Goal: Task Accomplishment & Management: Use online tool/utility

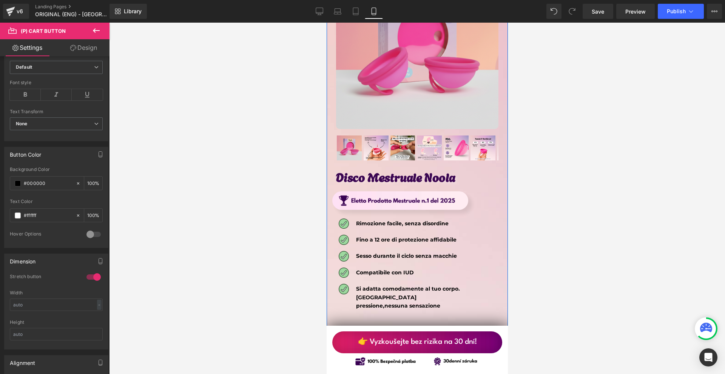
scroll to position [4038, 0]
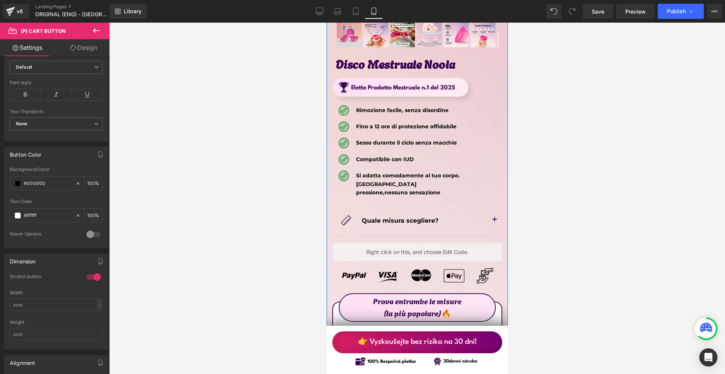
click at [428, 243] on div "Liquid" at bounding box center [417, 252] width 170 height 19
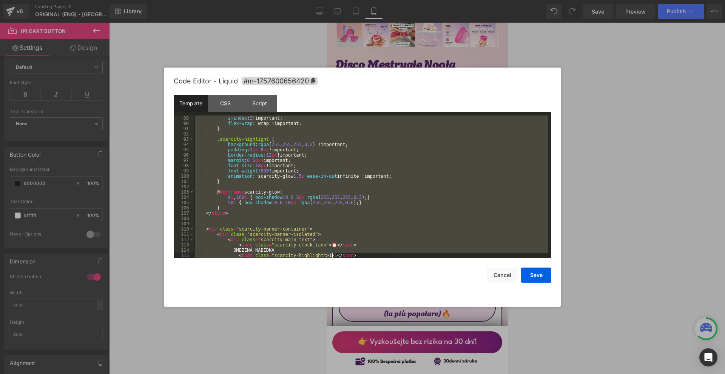
scroll to position [497, 0]
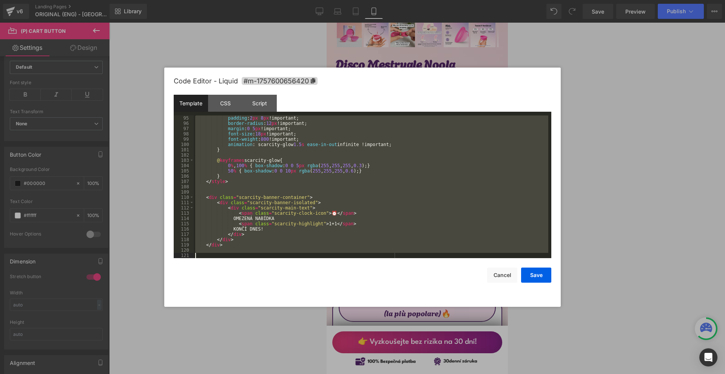
drag, startPoint x: 206, startPoint y: 118, endPoint x: 334, endPoint y: 302, distance: 223.8
click at [334, 302] on div "Code Editor - Liquid #m-1757600656420 Template CSS Script Data 95 96 97 98 99 1…" at bounding box center [362, 187] width 377 height 239
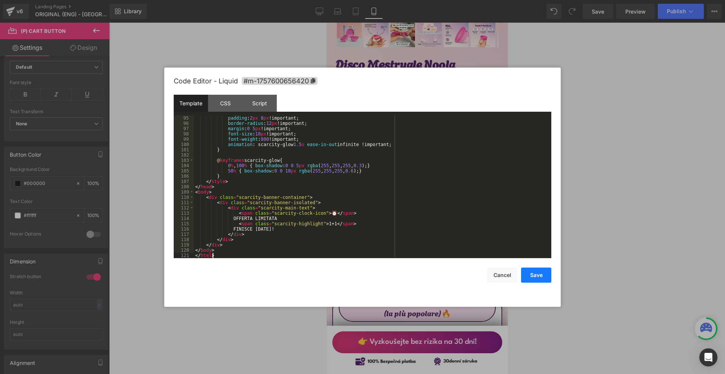
click at [545, 276] on button "Save" at bounding box center [536, 275] width 30 height 15
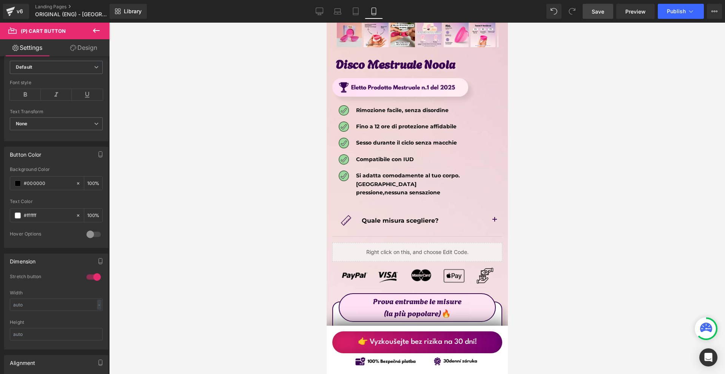
click at [599, 14] on span "Save" at bounding box center [597, 12] width 12 height 8
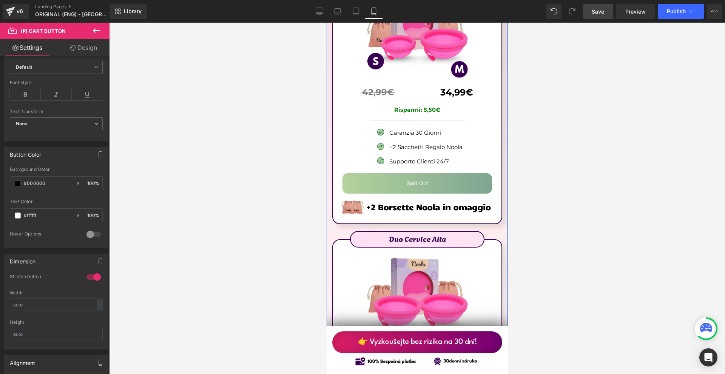
scroll to position [4264, 0]
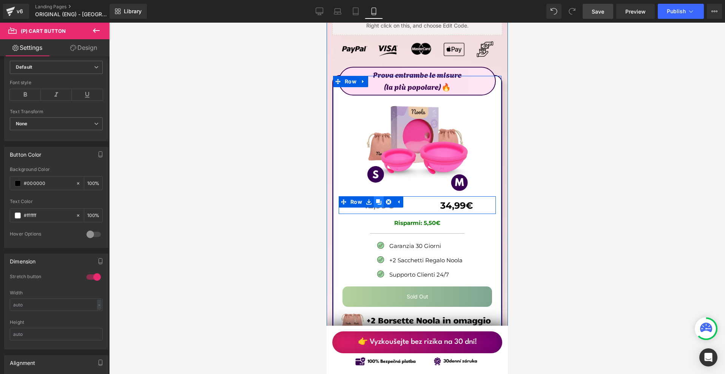
click at [379, 199] on icon at bounding box center [377, 202] width 5 height 6
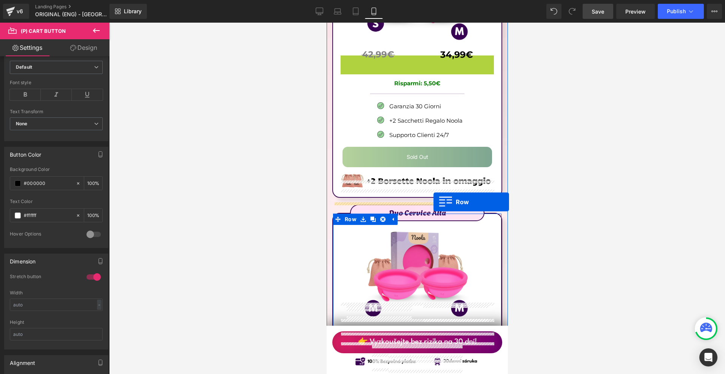
scroll to position [4566, 0]
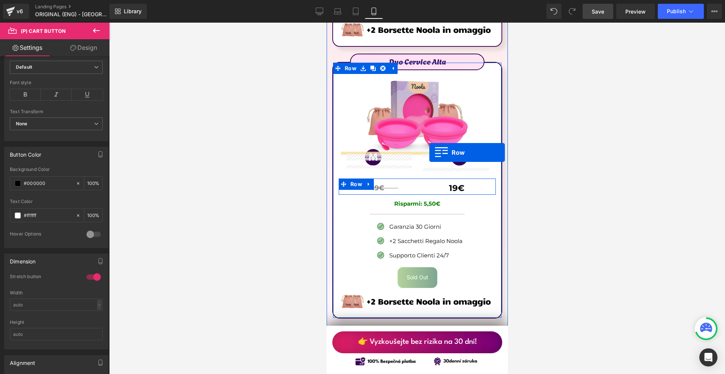
drag, startPoint x: 355, startPoint y: 191, endPoint x: 429, endPoint y: 152, distance: 82.9
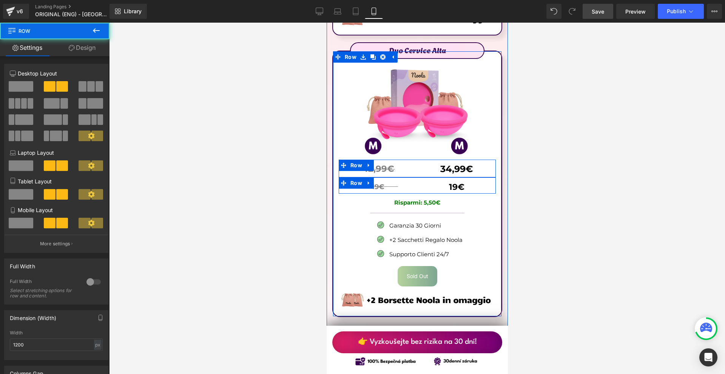
click at [366, 180] on icon at bounding box center [368, 183] width 5 height 6
click at [385, 180] on icon at bounding box center [387, 182] width 5 height 5
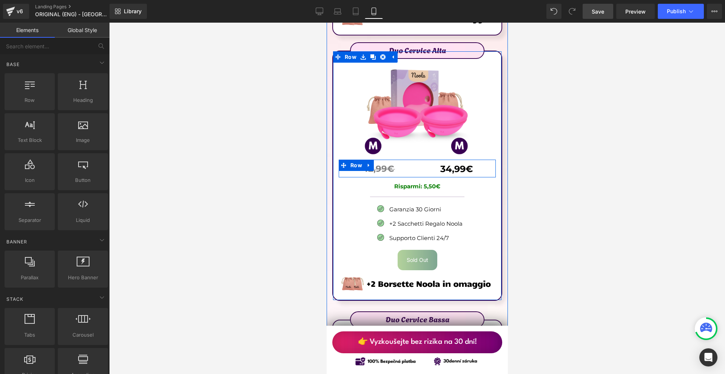
click at [367, 164] on icon at bounding box center [368, 165] width 2 height 3
click at [374, 160] on link at bounding box center [378, 165] width 10 height 11
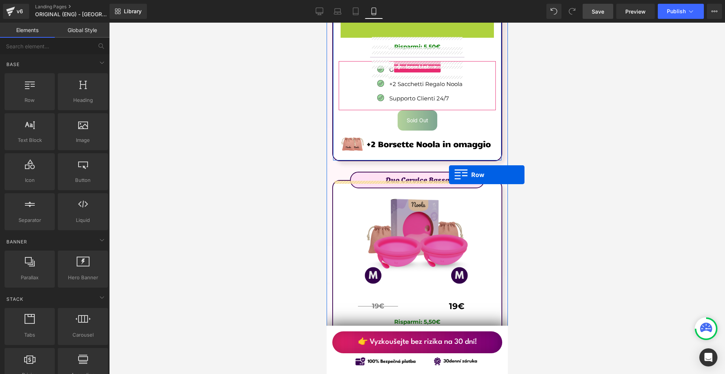
scroll to position [4830, 0]
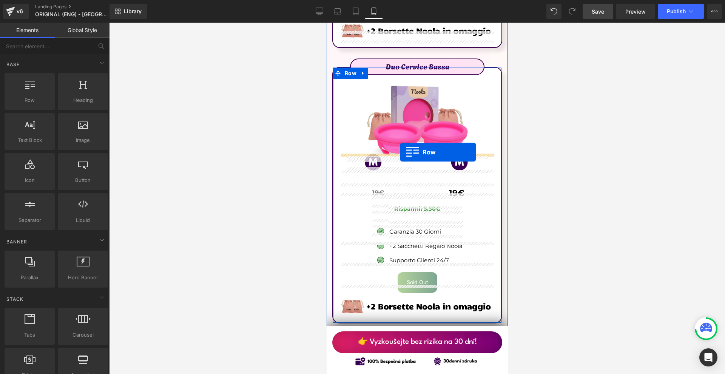
drag, startPoint x: 386, startPoint y: 166, endPoint x: 400, endPoint y: 152, distance: 19.8
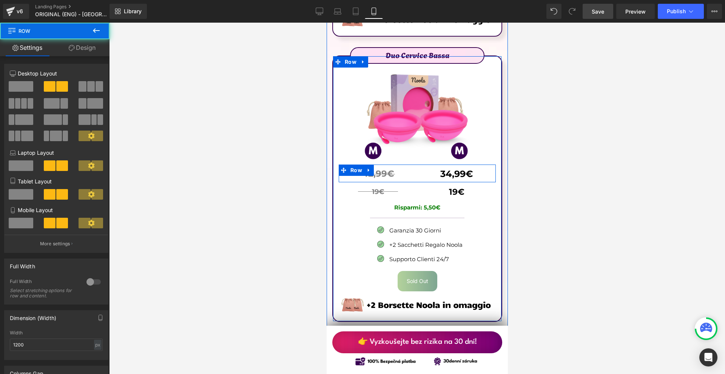
scroll to position [4819, 0]
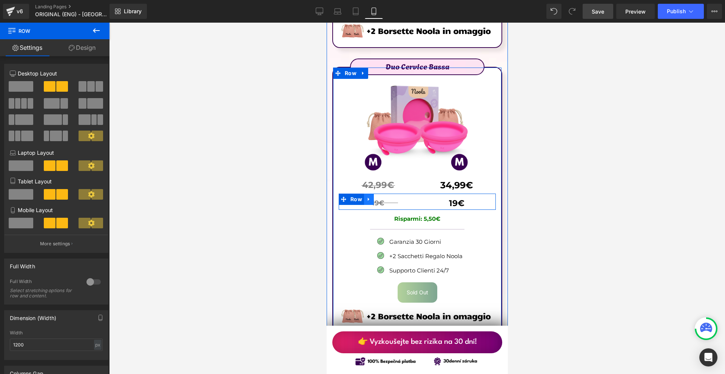
click at [372, 194] on link at bounding box center [368, 199] width 10 height 11
click at [384, 194] on link at bounding box center [388, 199] width 10 height 11
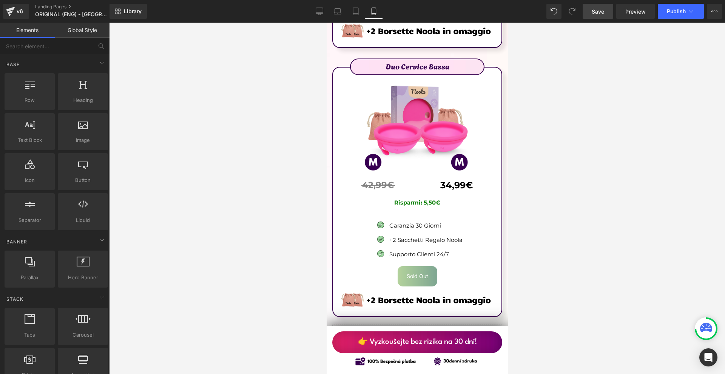
drag, startPoint x: 597, startPoint y: 16, endPoint x: 78, endPoint y: 98, distance: 525.3
click at [597, 16] on link "Save" at bounding box center [597, 11] width 31 height 15
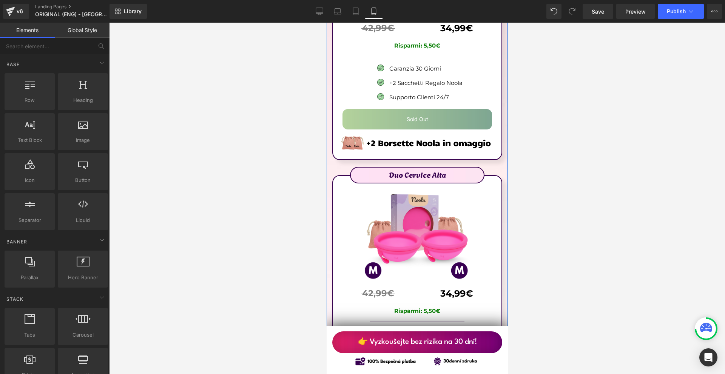
scroll to position [4328, 0]
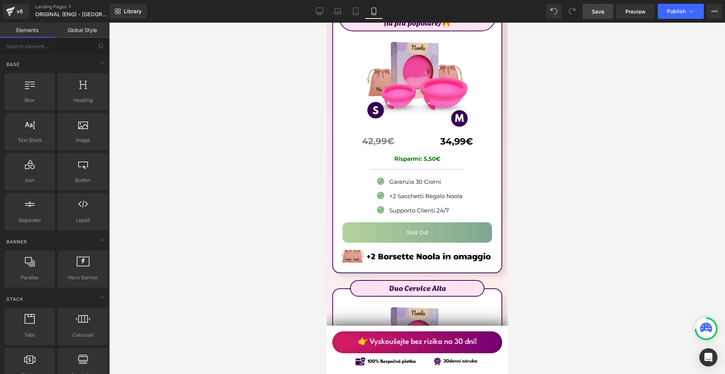
click at [599, 12] on span "Save" at bounding box center [597, 12] width 12 height 8
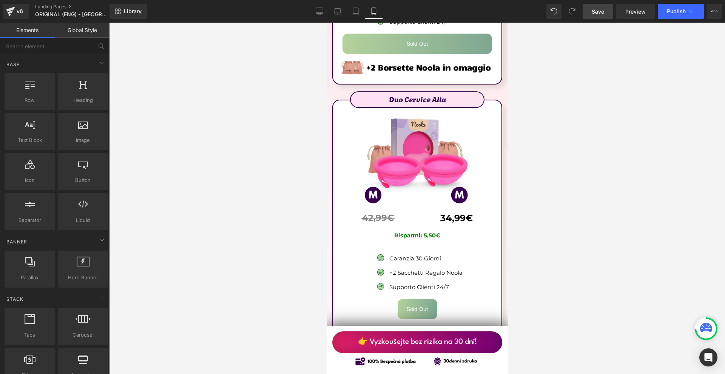
scroll to position [4555, 0]
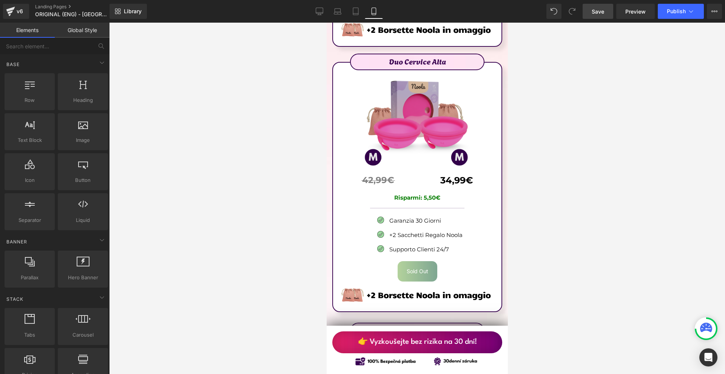
click at [411, 137] on img at bounding box center [417, 119] width 110 height 112
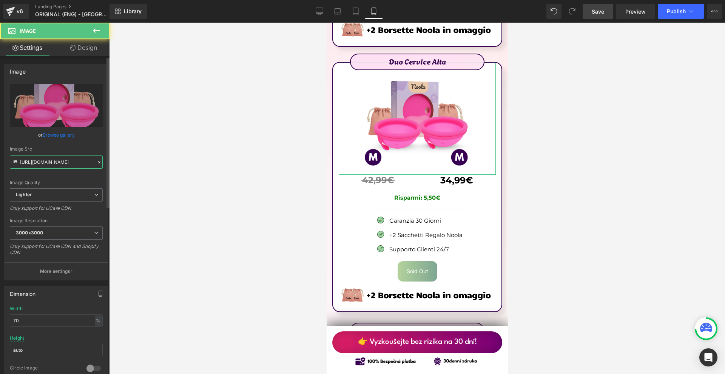
click at [42, 161] on input "[URL][DOMAIN_NAME]" at bounding box center [56, 161] width 93 height 13
paste input "8de12297-a865-4040-b2a3-dcdd01b32e39/-/format/auto/-/preview/3000x3000/-/qualit…"
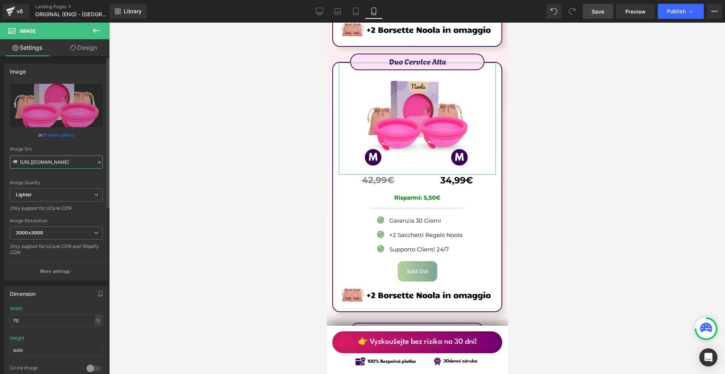
scroll to position [0, 371]
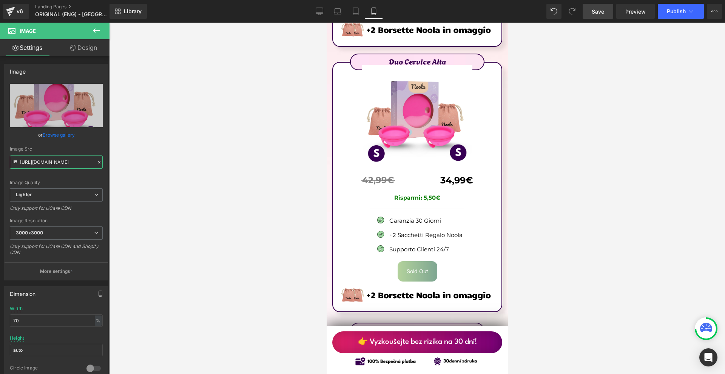
type input "[URL][DOMAIN_NAME]"
click at [77, 43] on link "Design" at bounding box center [83, 47] width 55 height 17
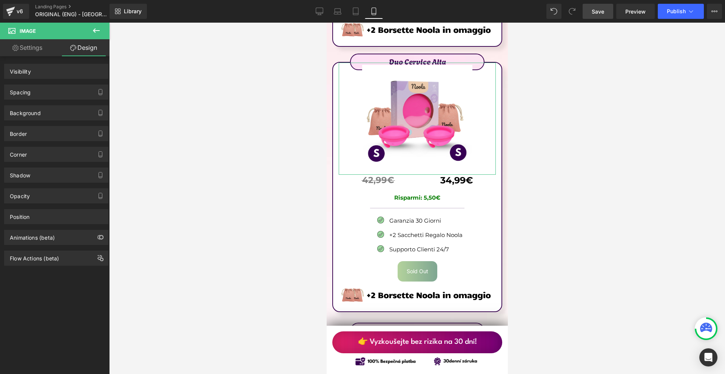
scroll to position [0, 0]
click at [45, 95] on div "Spacing" at bounding box center [56, 92] width 103 height 14
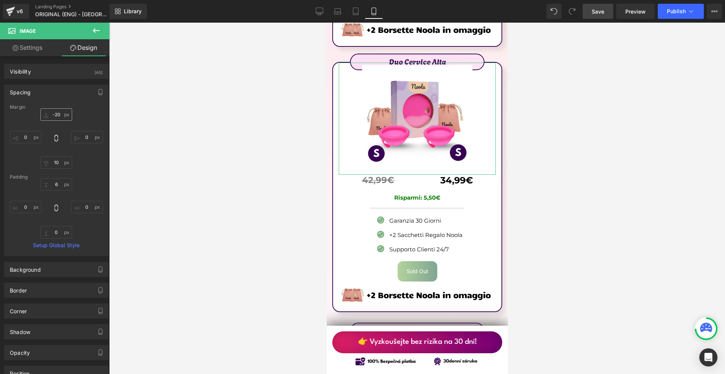
drag, startPoint x: 55, startPoint y: 121, endPoint x: 56, endPoint y: 115, distance: 6.5
click at [55, 121] on div "-20px -20 0px 0 10px 10 0px 0" at bounding box center [56, 138] width 93 height 60
click at [57, 114] on input "-20" at bounding box center [56, 114] width 32 height 12
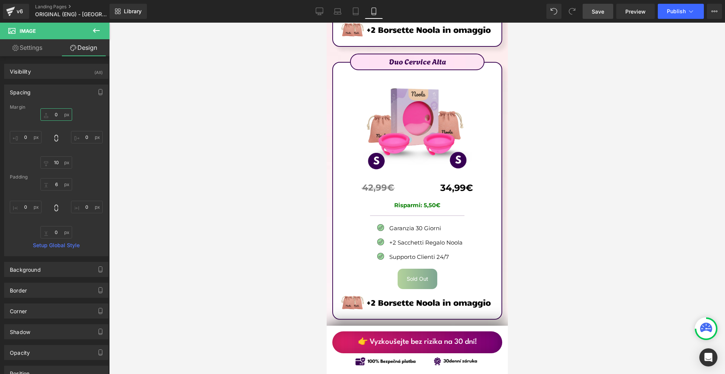
type input "0"
click at [608, 7] on link "Save" at bounding box center [597, 11] width 31 height 15
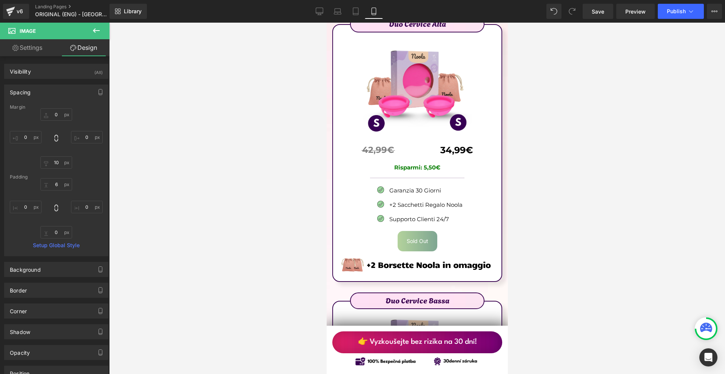
scroll to position [4743, 0]
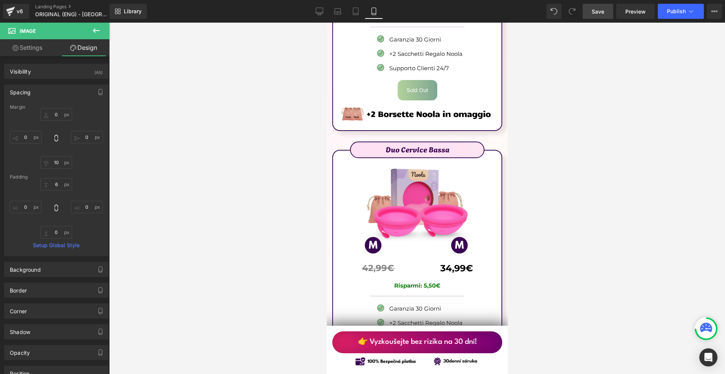
click at [587, 10] on link "Save" at bounding box center [597, 11] width 31 height 15
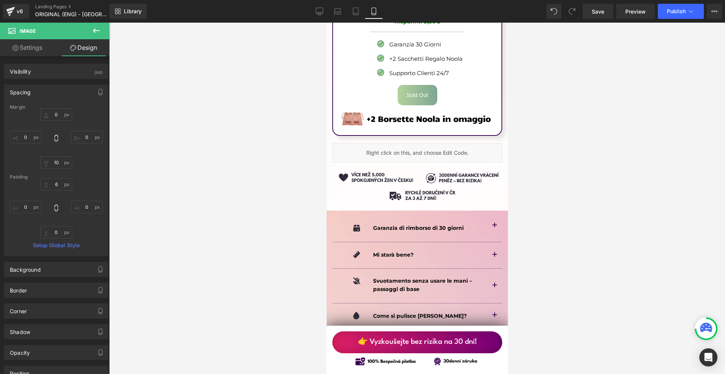
scroll to position [4932, 0]
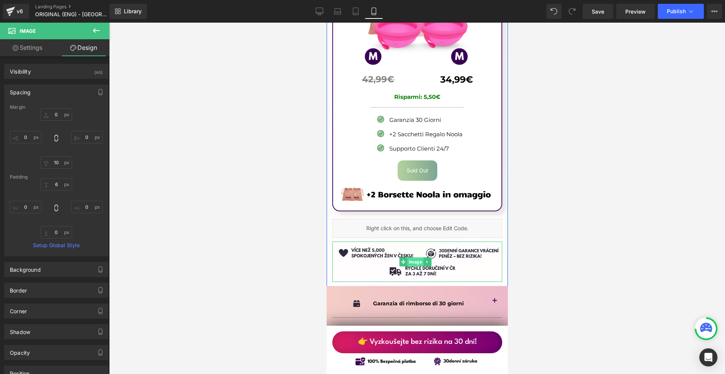
click at [415, 257] on span "Image" at bounding box center [415, 261] width 16 height 9
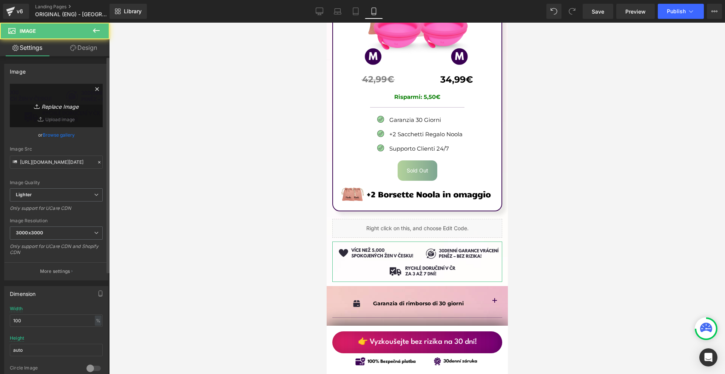
click at [48, 111] on link "Replace Image" at bounding box center [56, 105] width 93 height 43
type input "C:\fakepath\hr trust badges below (1800 x 400 képpont) (34).png"
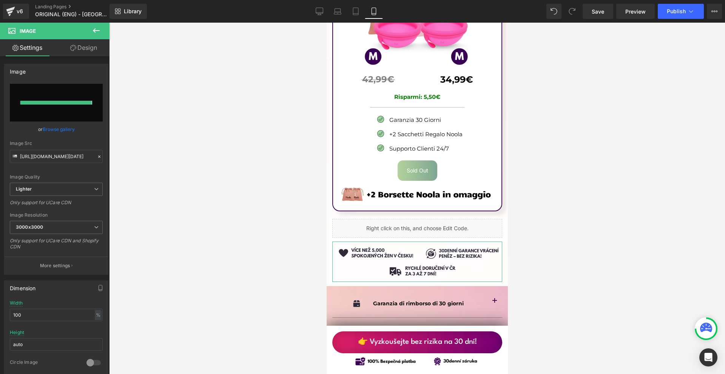
type input "[URL][DOMAIN_NAME]"
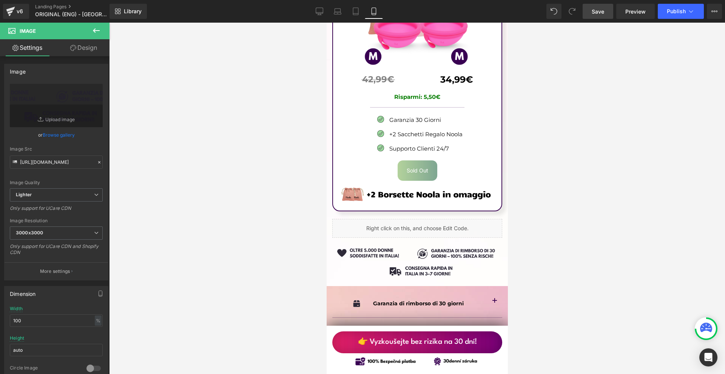
click at [596, 8] on span "Save" at bounding box center [597, 12] width 12 height 8
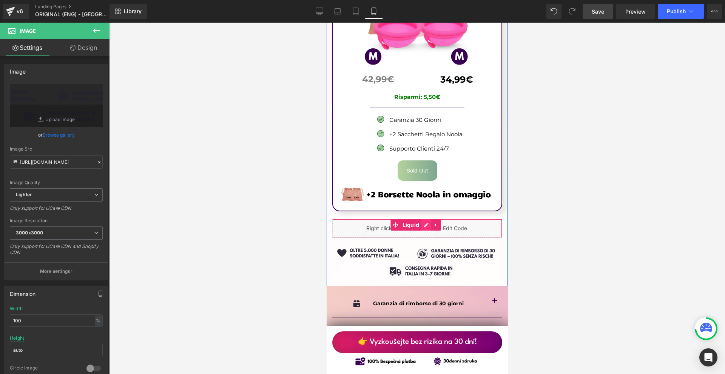
click at [424, 219] on div "Liquid" at bounding box center [417, 228] width 170 height 19
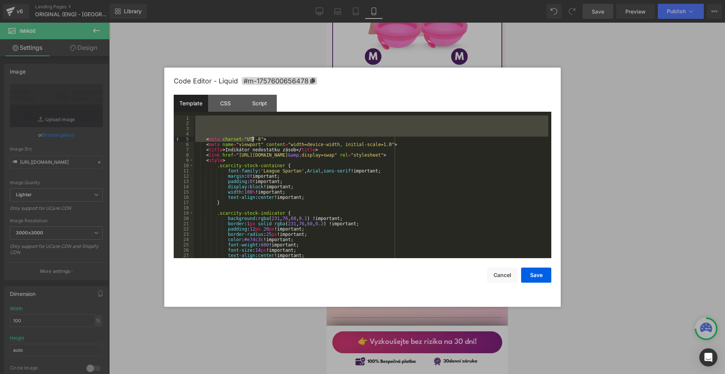
scroll to position [438, 0]
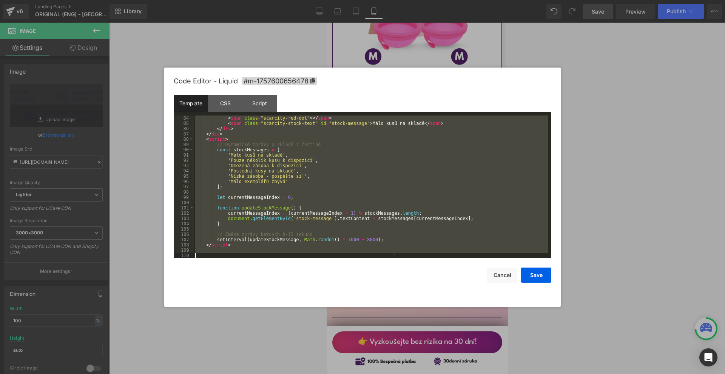
drag, startPoint x: 219, startPoint y: 117, endPoint x: 444, endPoint y: 367, distance: 336.4
click at [446, 374] on html "Image You are previewing how the will restyle your page. You can not edit Eleme…" at bounding box center [362, 187] width 725 height 374
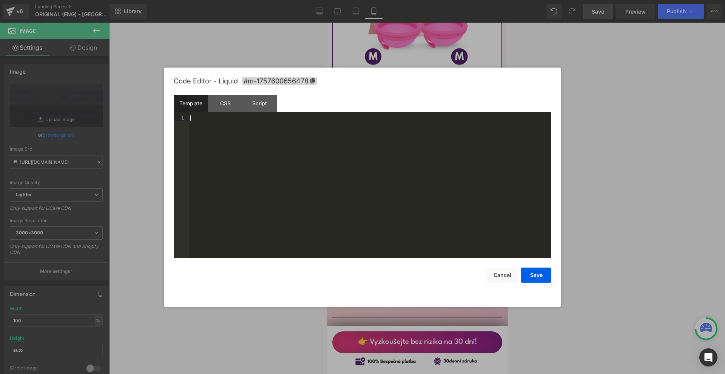
scroll to position [851, 0]
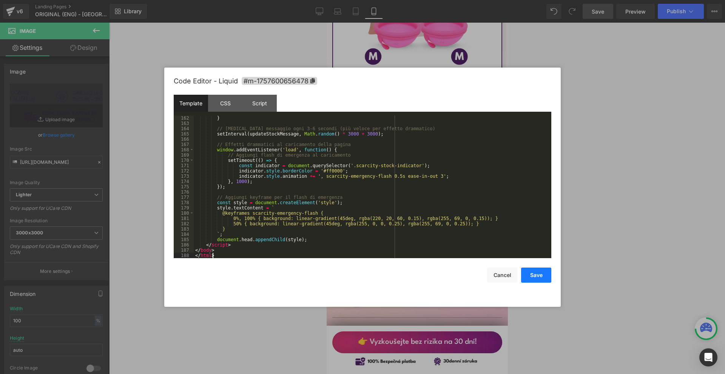
click at [540, 274] on button "Save" at bounding box center [536, 275] width 30 height 15
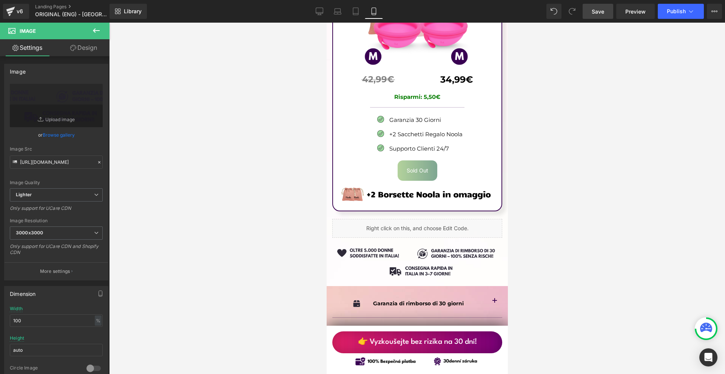
click at [602, 10] on span "Save" at bounding box center [597, 12] width 12 height 8
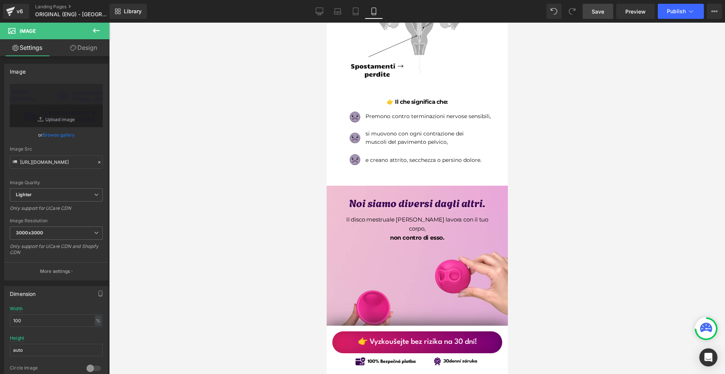
scroll to position [291, 0]
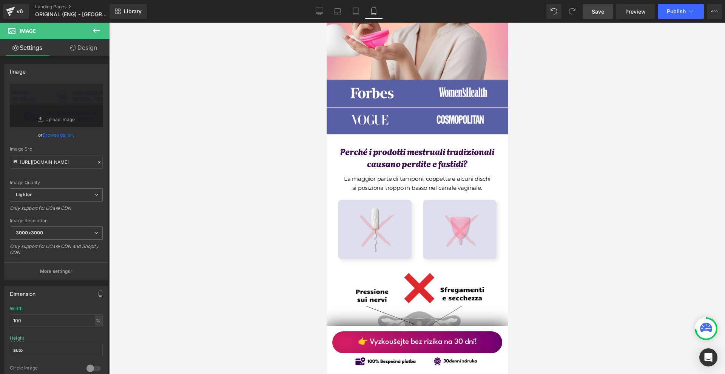
click at [609, 11] on link "Save" at bounding box center [597, 11] width 31 height 15
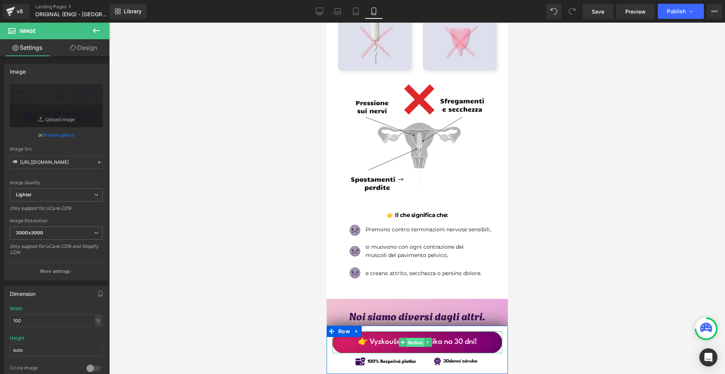
drag, startPoint x: 411, startPoint y: 343, endPoint x: 489, endPoint y: 273, distance: 105.6
click at [411, 343] on span "Button" at bounding box center [414, 342] width 17 height 9
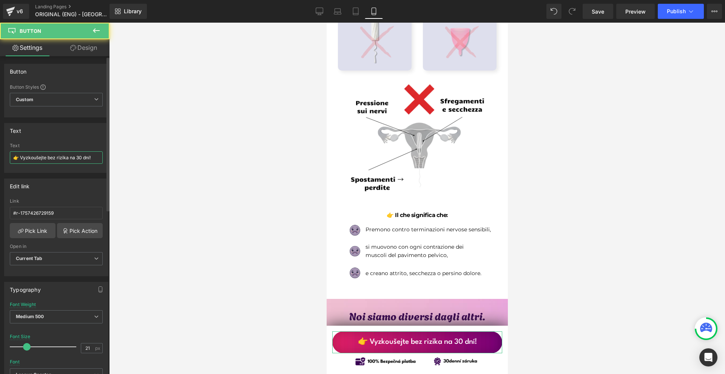
click at [39, 161] on input "👉 Vyzkoušejte bez rizika na 30 dní!" at bounding box center [56, 157] width 93 height 12
paste input "Provalo senza rischi per 30 giorni"
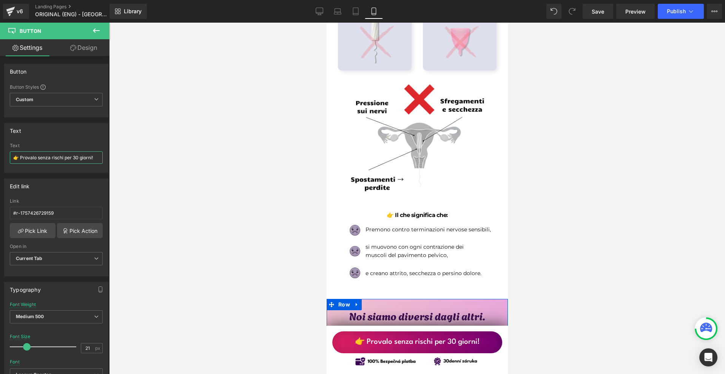
scroll to position [517, 0]
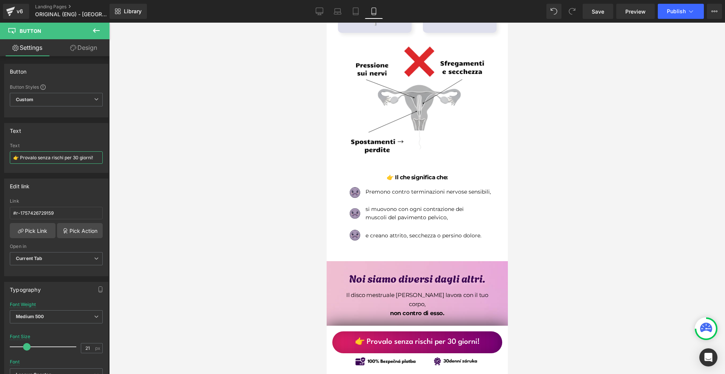
type input "👉 Provalo senza rischi per 30 giorni!"
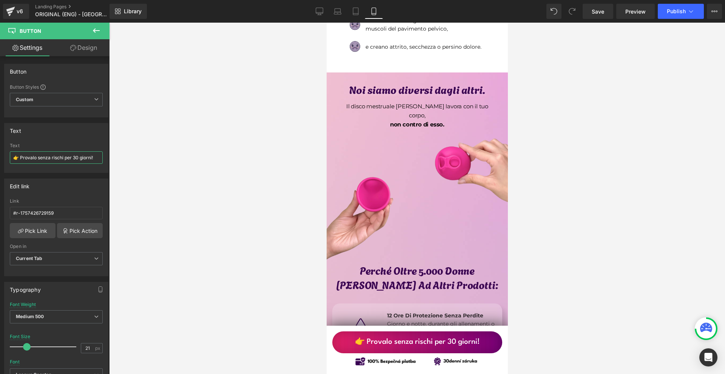
scroll to position [857, 0]
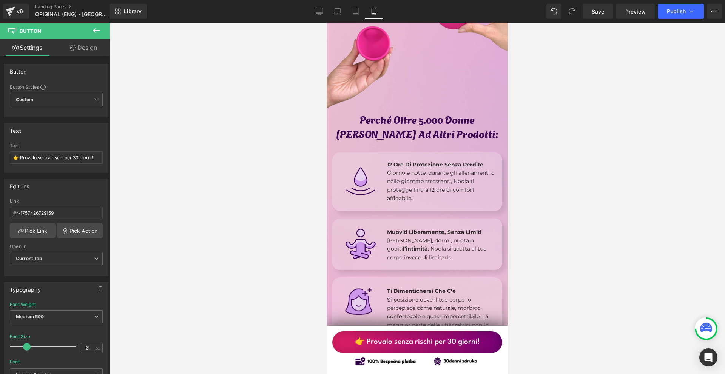
click at [415, 363] on div "Image" at bounding box center [417, 361] width 170 height 16
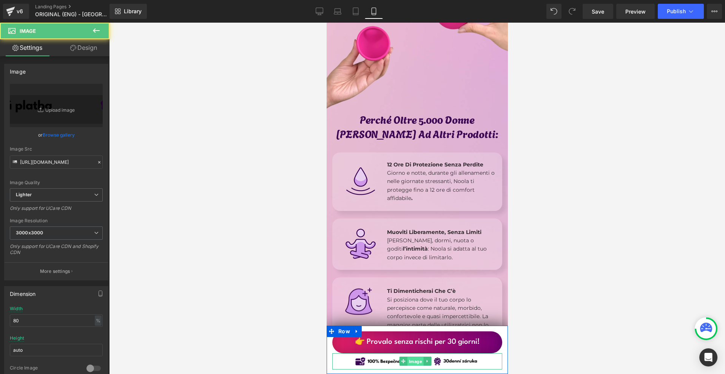
click at [413, 362] on span "Image" at bounding box center [415, 361] width 16 height 9
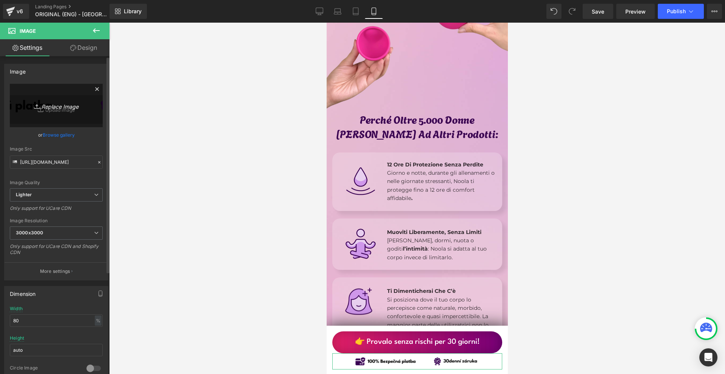
click at [54, 94] on link "Replace Image" at bounding box center [56, 105] width 93 height 43
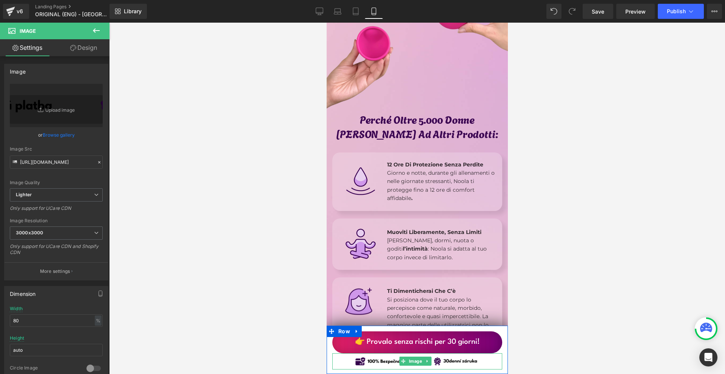
click at [411, 360] on span "Image" at bounding box center [415, 361] width 16 height 9
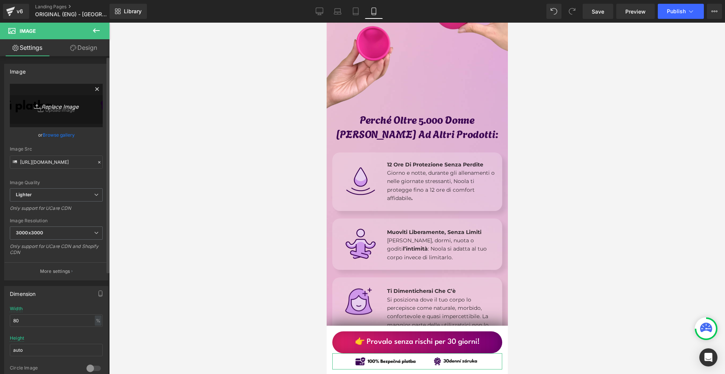
click at [88, 125] on link "Replace Image" at bounding box center [56, 105] width 93 height 43
type input "C:\fakepath\Více než 10 000 šťastných žen! - 2025-09-14T122701.209.png"
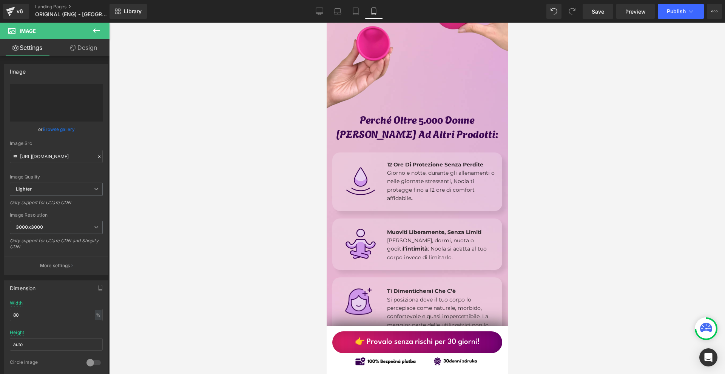
type input "[URL][DOMAIN_NAME]"
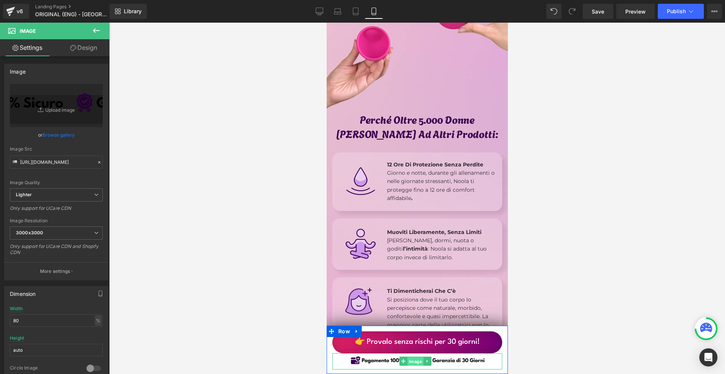
click at [410, 361] on span "Image" at bounding box center [415, 361] width 16 height 9
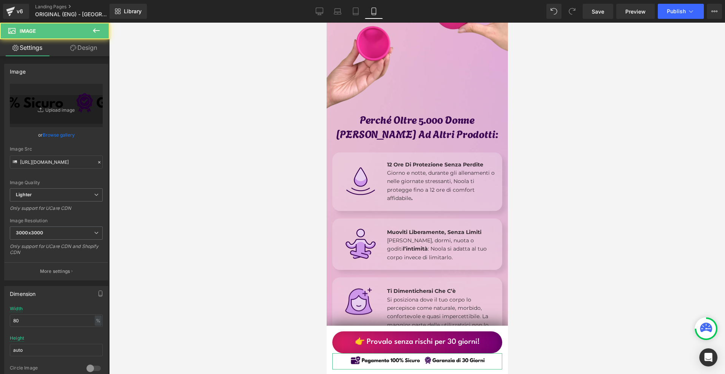
click at [80, 48] on link "Design" at bounding box center [83, 47] width 55 height 17
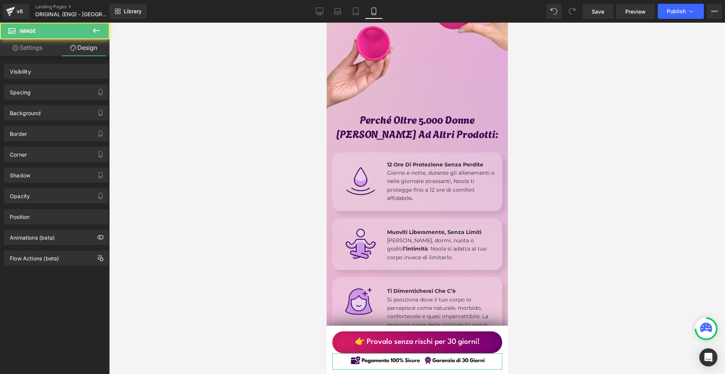
click at [60, 90] on div "Spacing" at bounding box center [56, 92] width 103 height 14
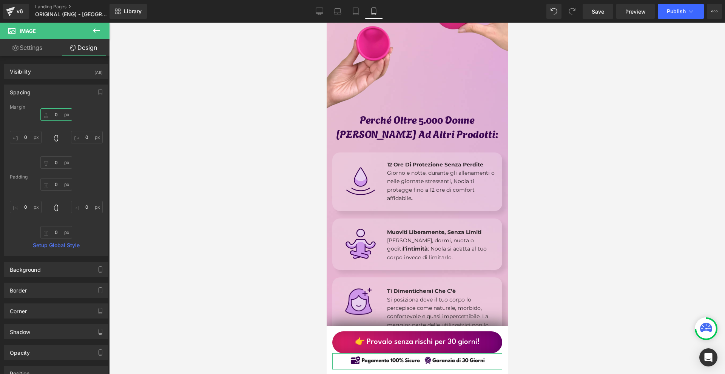
click at [65, 111] on input "0" at bounding box center [56, 114] width 32 height 12
type input "5"
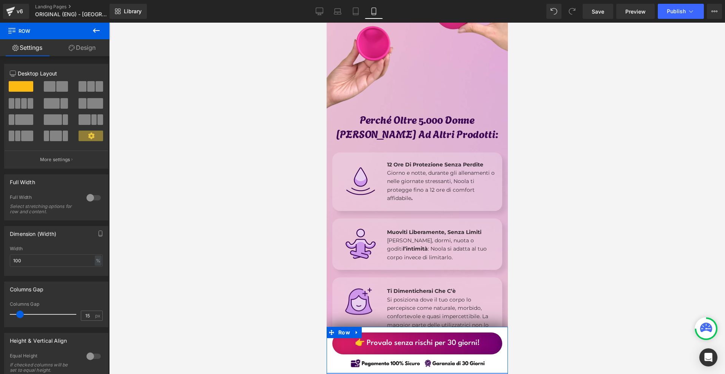
click at [332, 369] on div "👉 Provalo senza rischi per 30 giorni! Button Image Row" at bounding box center [416, 350] width 181 height 47
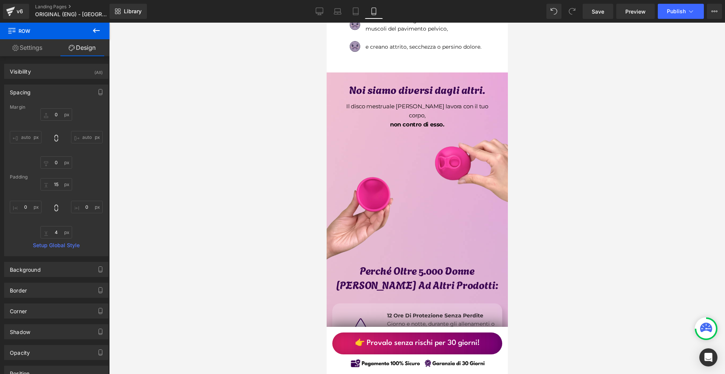
scroll to position [894, 0]
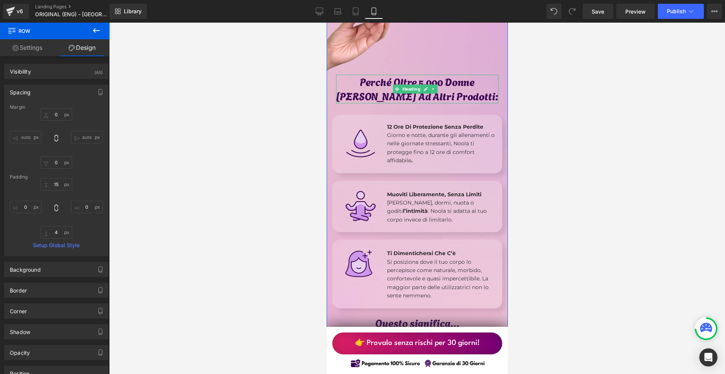
click at [461, 98] on h1 "Perché Oltre 5.000 Donne [PERSON_NAME] Ad Altri Prodotti:" at bounding box center [416, 89] width 162 height 29
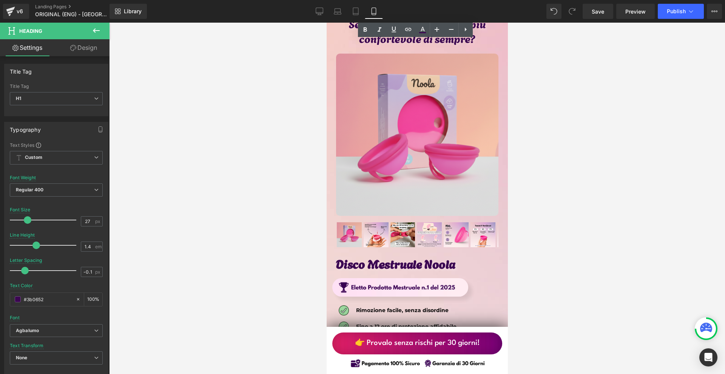
scroll to position [3913, 0]
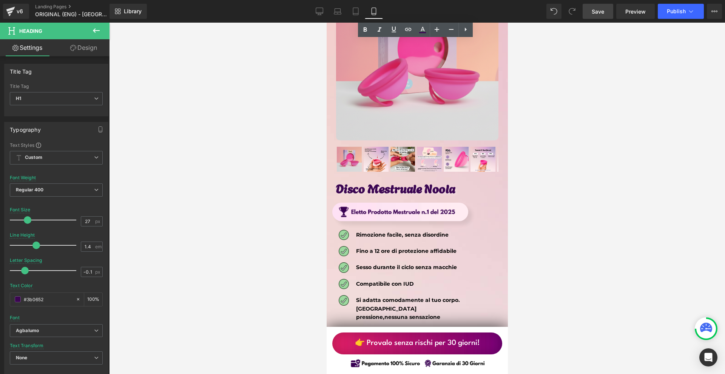
click at [587, 9] on link "Save" at bounding box center [597, 11] width 31 height 15
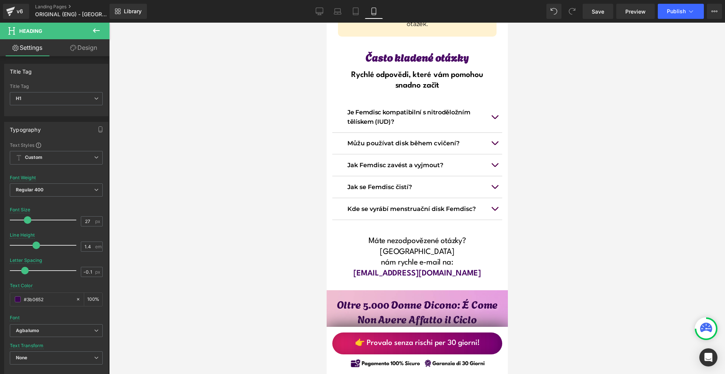
scroll to position [6215, 0]
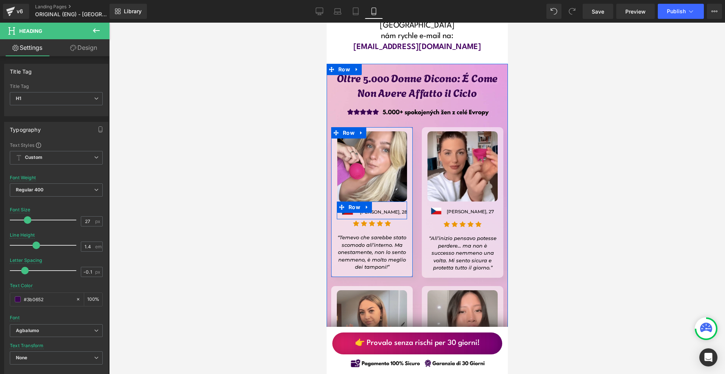
click at [345, 206] on div "Image" at bounding box center [345, 210] width 61 height 8
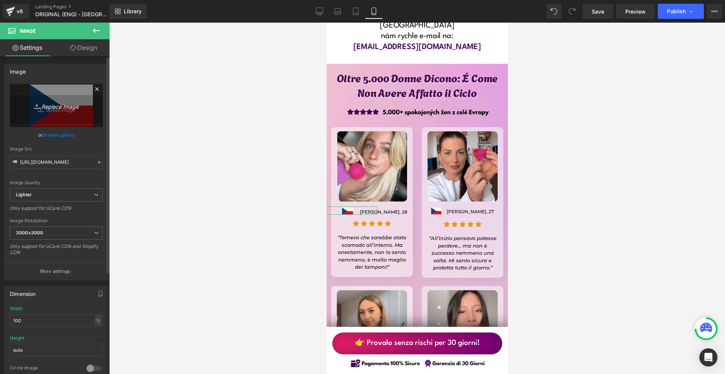
click at [65, 87] on link "Replace Image" at bounding box center [56, 105] width 93 height 43
type input "C:\fakepath\Více než 10 000 šťastných žen! - 2025-09-14T122921.357.png"
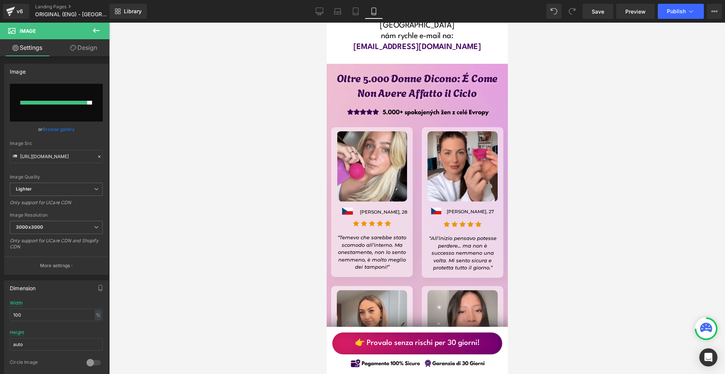
type input "[URL][DOMAIN_NAME]"
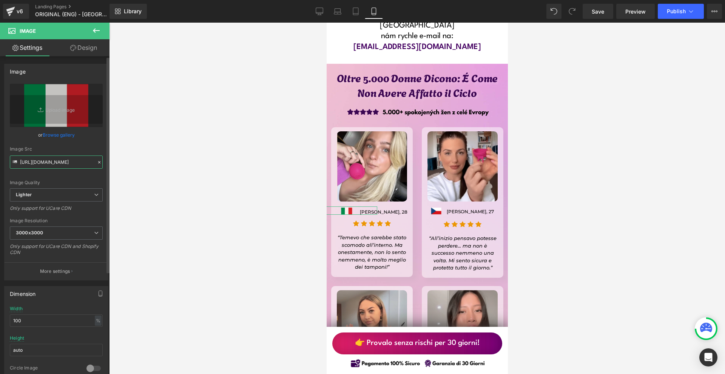
click at [61, 166] on input "[URL][DOMAIN_NAME]" at bounding box center [56, 161] width 93 height 13
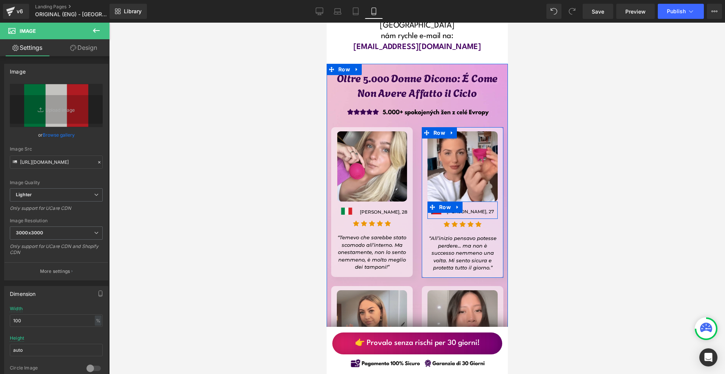
click at [434, 202] on li "Row" at bounding box center [439, 207] width 25 height 11
click at [434, 206] on span "Image" at bounding box center [435, 210] width 16 height 9
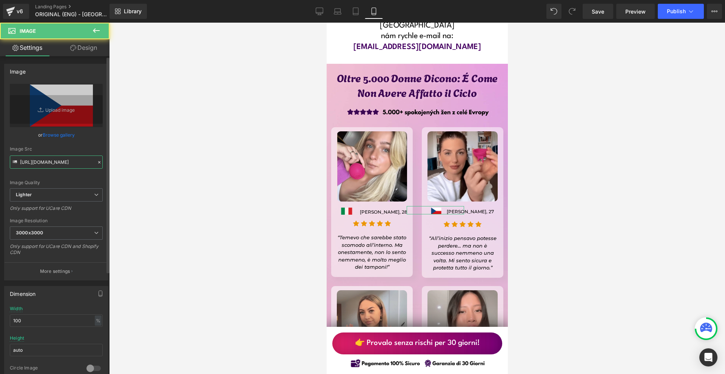
click at [42, 165] on input "[URL][DOMAIN_NAME]" at bounding box center [56, 161] width 93 height 13
paste input "c3c714df-7ed3-40ff-b974-bb92d6ca415c/-/format/auto/-/preview/3000x3000/-/qualit…"
type input "[URL][DOMAIN_NAME]"
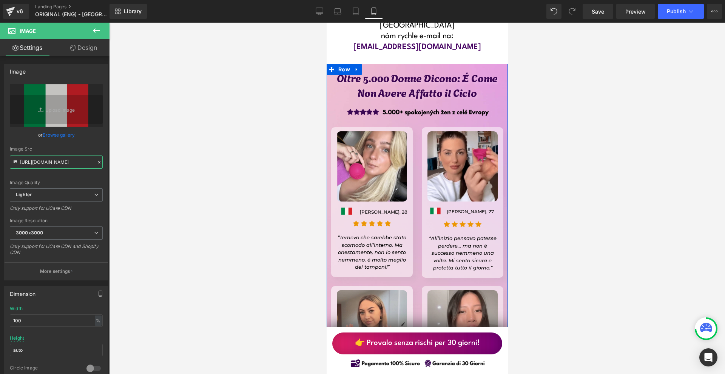
scroll to position [6328, 0]
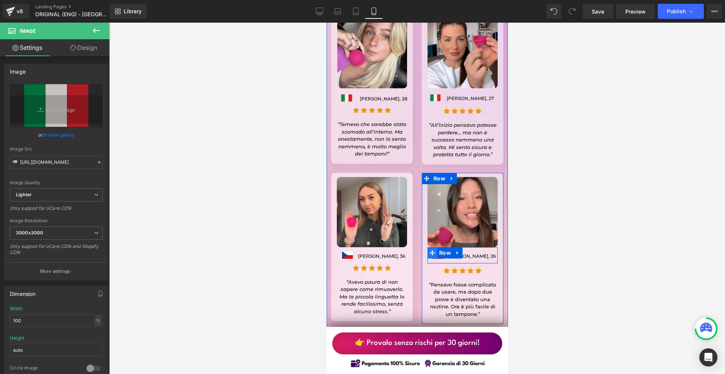
click at [434, 247] on span at bounding box center [432, 252] width 10 height 11
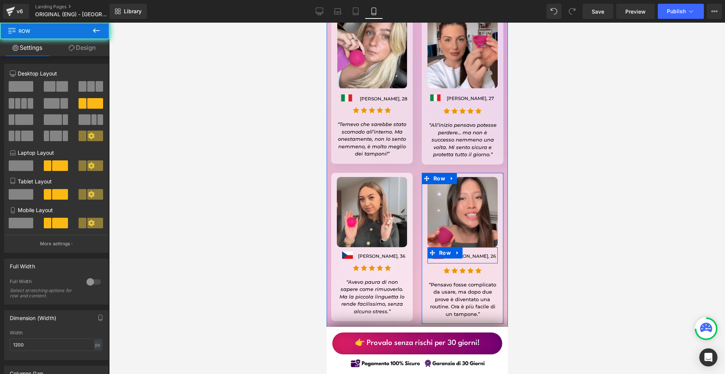
click at [435, 247] on div "Image [PERSON_NAME], [STREET_ADDRESS]" at bounding box center [462, 255] width 70 height 16
click at [435, 247] on li "Row" at bounding box center [439, 252] width 25 height 11
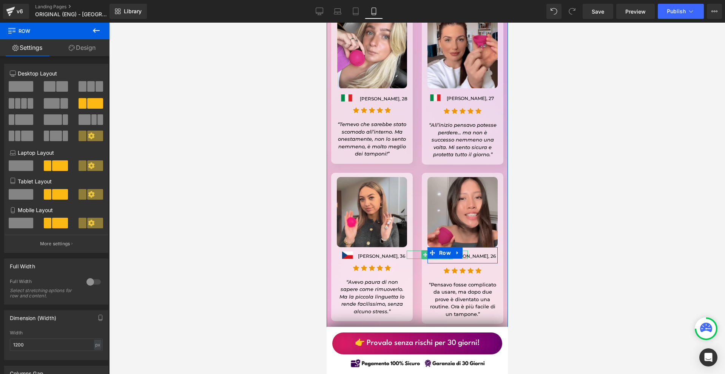
click at [435, 250] on span "Image" at bounding box center [437, 254] width 16 height 9
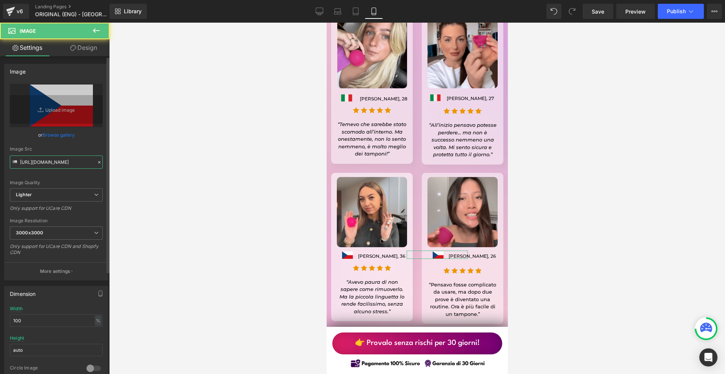
click at [22, 163] on input "[URL][DOMAIN_NAME]" at bounding box center [56, 161] width 93 height 13
paste input "c3c714df-7ed3-40ff-b974-bb92d6ca415c/-/format/auto/-/preview/3000x3000/-/qualit…"
type input "[URL][DOMAIN_NAME]"
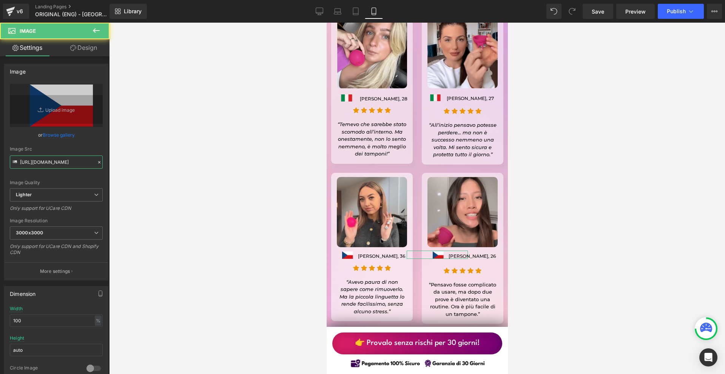
scroll to position [0, 491]
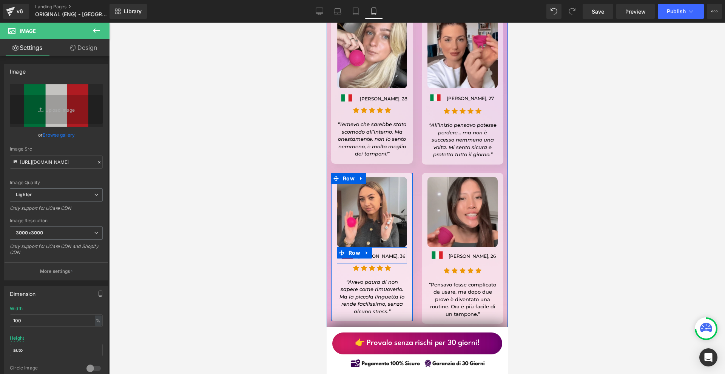
click at [345, 247] on div "Image [PERSON_NAME], [STREET_ADDRESS]" at bounding box center [371, 255] width 70 height 16
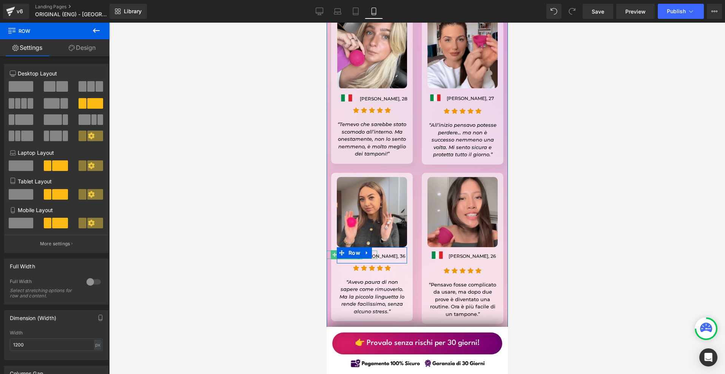
click at [345, 251] on span "Image" at bounding box center [346, 255] width 16 height 9
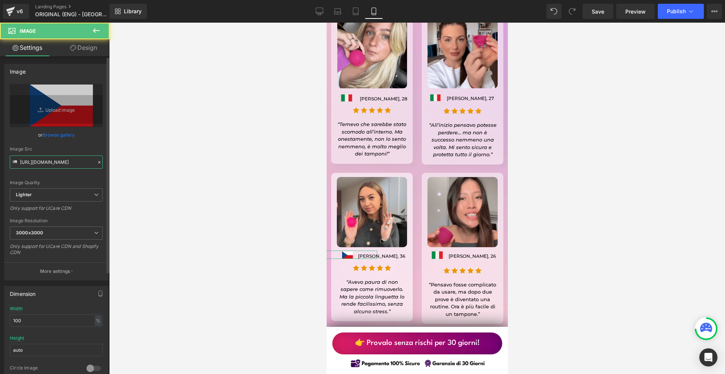
click at [37, 162] on input "[URL][DOMAIN_NAME]" at bounding box center [56, 161] width 93 height 13
paste input "c3c714df-7ed3-40ff-b974-bb92d6ca415c/-/format/auto/-/preview/3000x3000/-/qualit…"
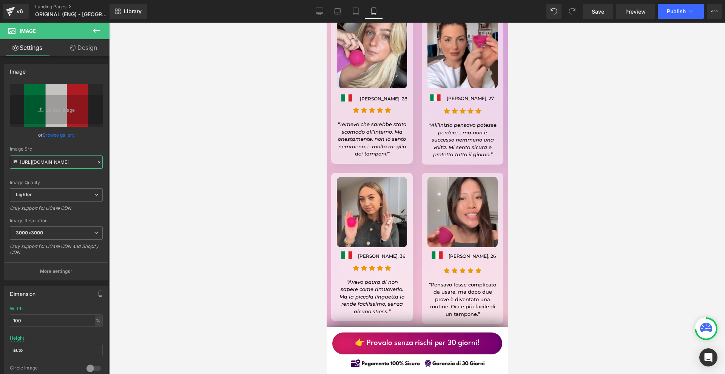
scroll to position [6479, 0]
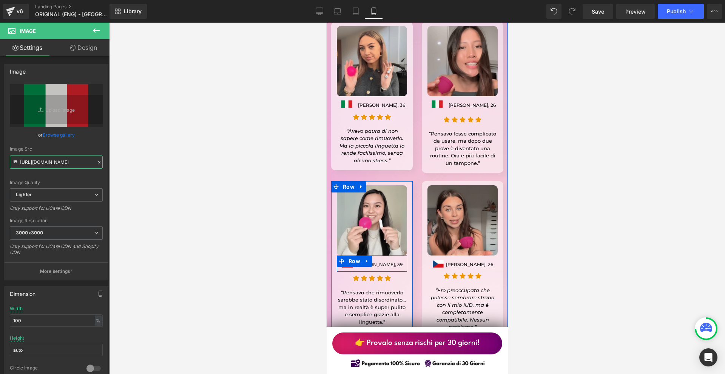
type input "[URL][DOMAIN_NAME]"
click at [345, 255] on li "Row" at bounding box center [348, 260] width 25 height 11
click at [346, 256] on span "Row" at bounding box center [353, 261] width 15 height 11
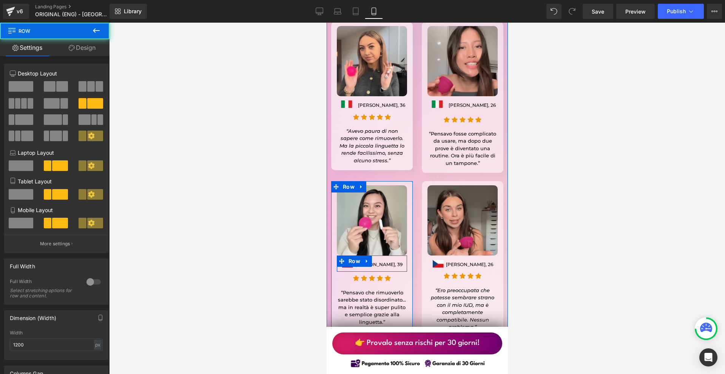
click at [344, 255] on li "Row" at bounding box center [348, 260] width 25 height 11
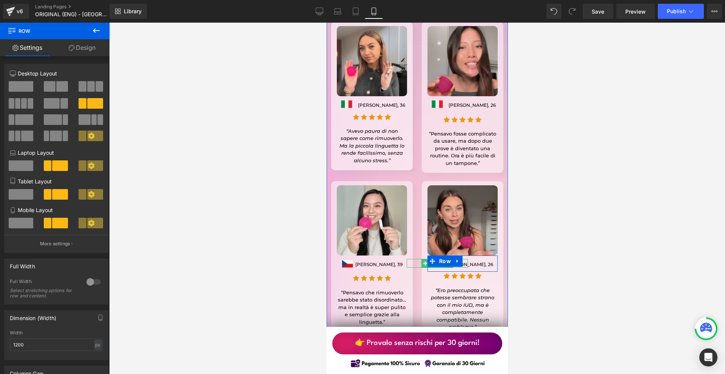
click at [435, 259] on span "Image" at bounding box center [437, 263] width 16 height 9
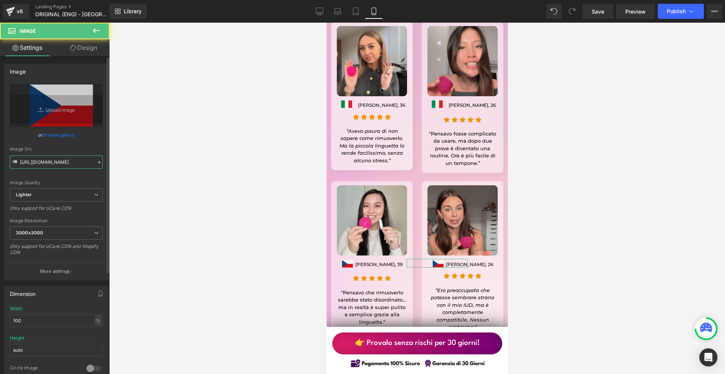
click at [44, 165] on input "[URL][DOMAIN_NAME]" at bounding box center [56, 161] width 93 height 13
click at [45, 165] on input "[URL][DOMAIN_NAME]" at bounding box center [56, 161] width 93 height 13
paste input "c3c714df-7ed3-40ff-b974-bb92d6ca415c/-/format/auto/-/preview/3000x3000/-/qualit…"
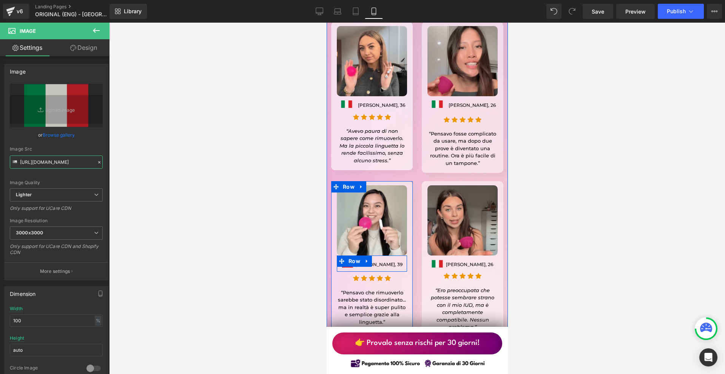
type input "[URL][DOMAIN_NAME]"
click at [344, 255] on li "Row" at bounding box center [348, 260] width 25 height 11
click at [342, 255] on li "Row" at bounding box center [348, 260] width 25 height 11
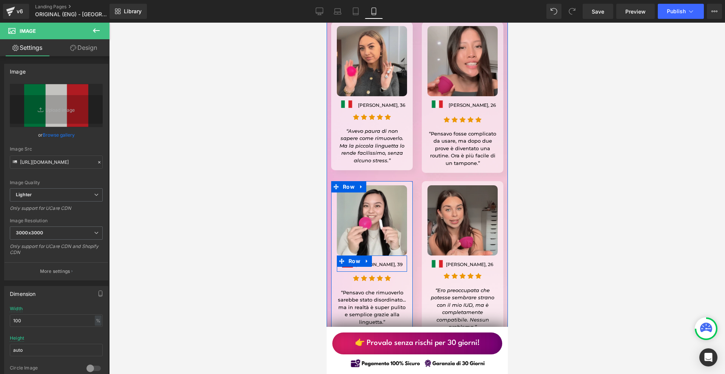
click at [342, 255] on div "Image [PERSON_NAME], [STREET_ADDRESS]" at bounding box center [371, 263] width 70 height 16
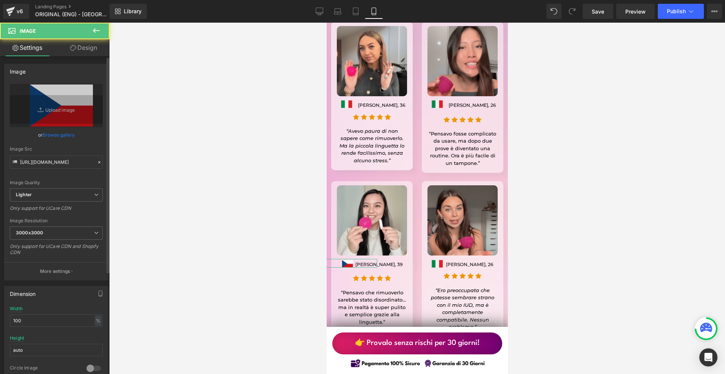
click at [20, 155] on div "Image Src [URL][DOMAIN_NAME]" at bounding box center [56, 157] width 93 height 22
click at [25, 159] on input "[URL][DOMAIN_NAME]" at bounding box center [56, 161] width 93 height 13
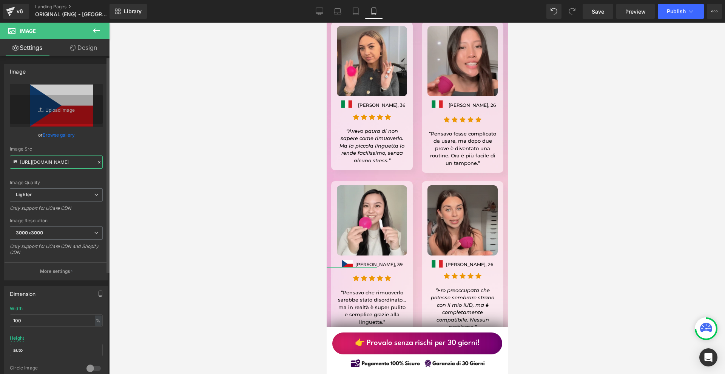
paste input "c3c714df-7ed3-40ff-b974-bb92d6ca415c/-/format/auto/-/preview/3000x3000/-/qualit…"
type input "[URL][DOMAIN_NAME]"
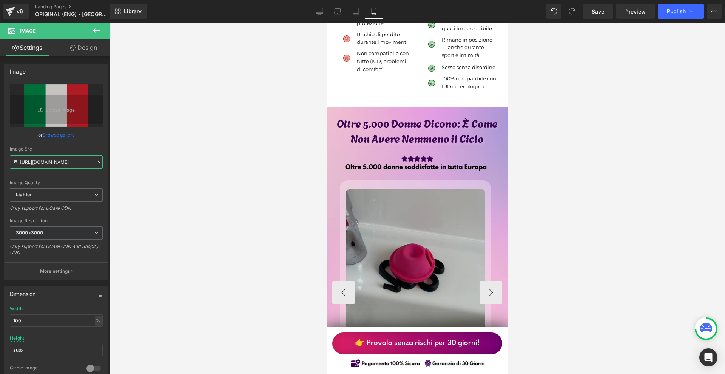
scroll to position [2328, 0]
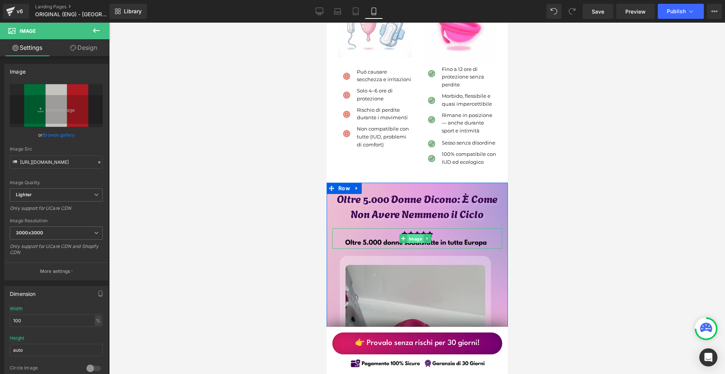
click at [413, 243] on span "Image" at bounding box center [415, 238] width 16 height 9
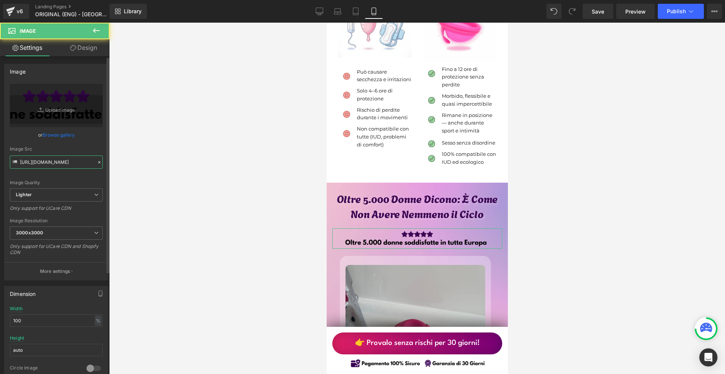
click at [55, 165] on input "[URL][DOMAIN_NAME]" at bounding box center [56, 161] width 93 height 13
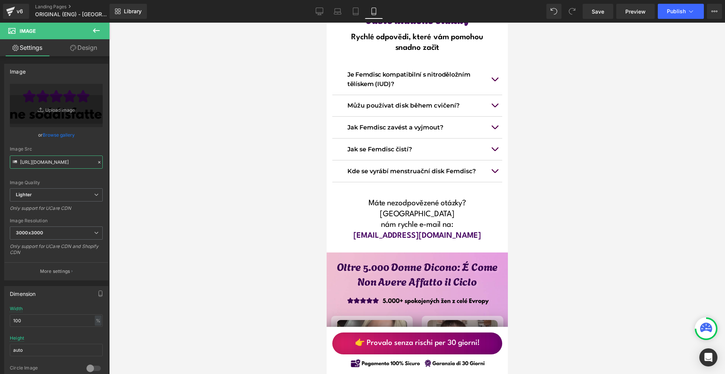
scroll to position [6102, 0]
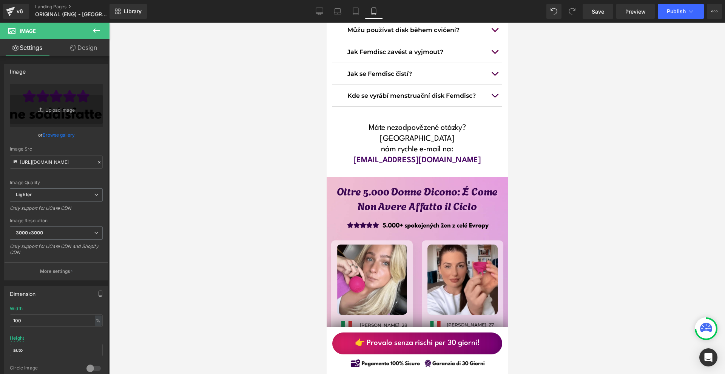
click at [415, 213] on div "Image" at bounding box center [416, 224] width 162 height 23
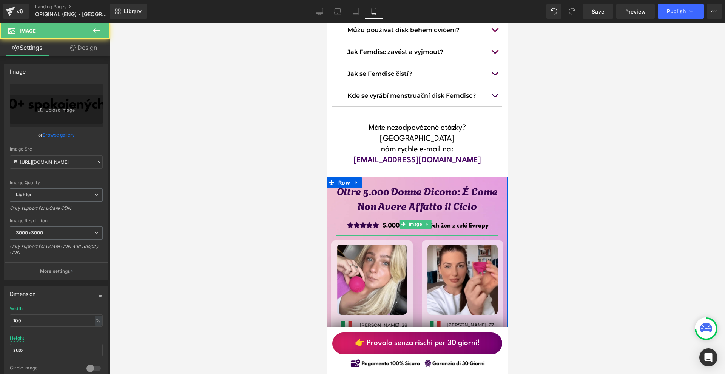
click at [415, 220] on span "Image" at bounding box center [415, 224] width 16 height 9
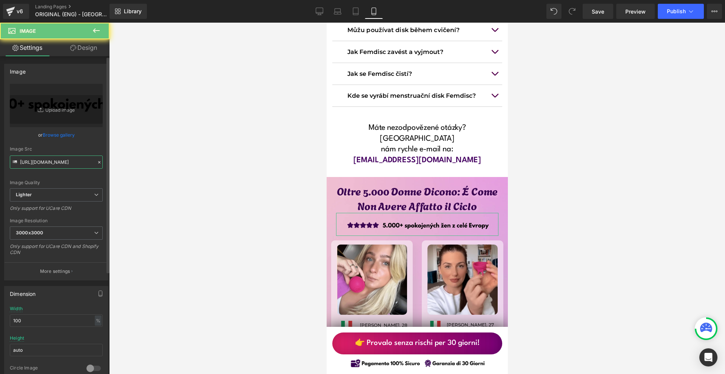
click at [63, 164] on input "[URL][DOMAIN_NAME]" at bounding box center [56, 161] width 93 height 13
paste input "fdf9d3a4-3749-48e3-8b14-9d235bf27a60/-/format/auto/-/preview/3000x3000/-/qualit…"
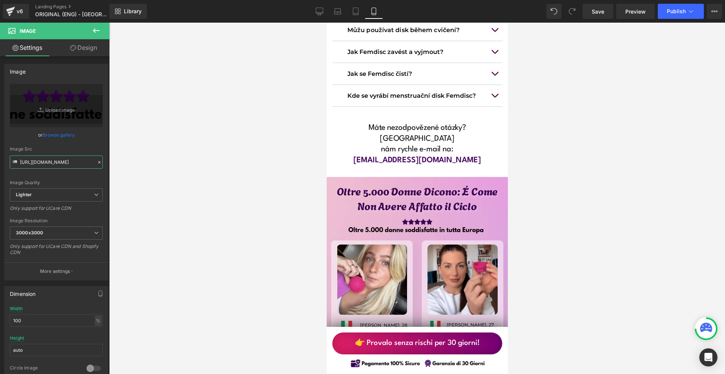
type input "[URL][DOMAIN_NAME]"
click at [99, 45] on link "Design" at bounding box center [83, 47] width 55 height 17
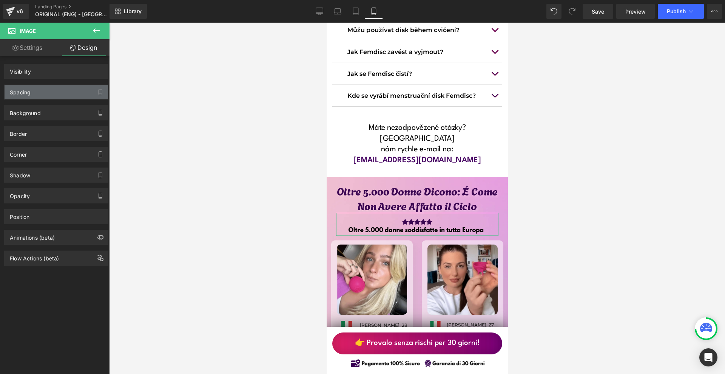
click at [29, 93] on div "Spacing" at bounding box center [20, 90] width 21 height 11
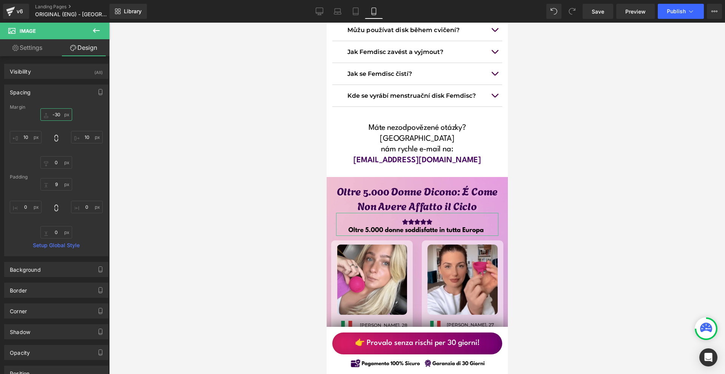
click at [52, 116] on input "-30" at bounding box center [56, 114] width 32 height 12
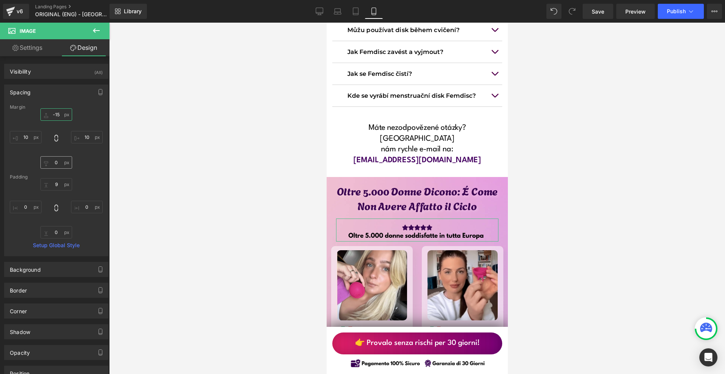
type input "-15"
click at [57, 168] on input "0" at bounding box center [56, 162] width 32 height 12
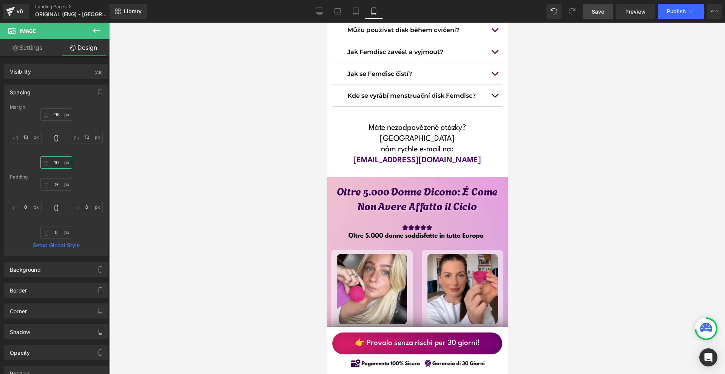
type input "10"
click at [598, 15] on span "Save" at bounding box center [597, 12] width 12 height 8
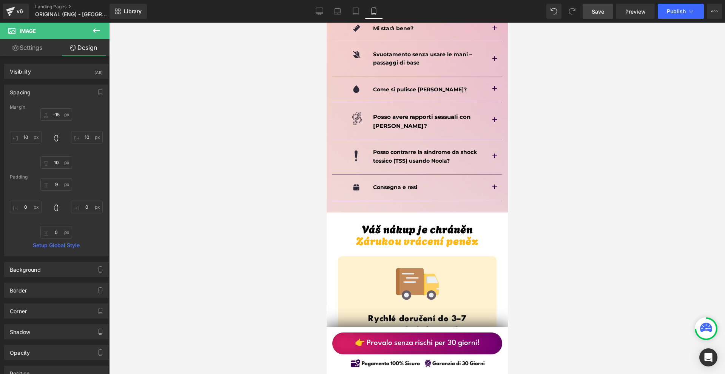
scroll to position [5196, 0]
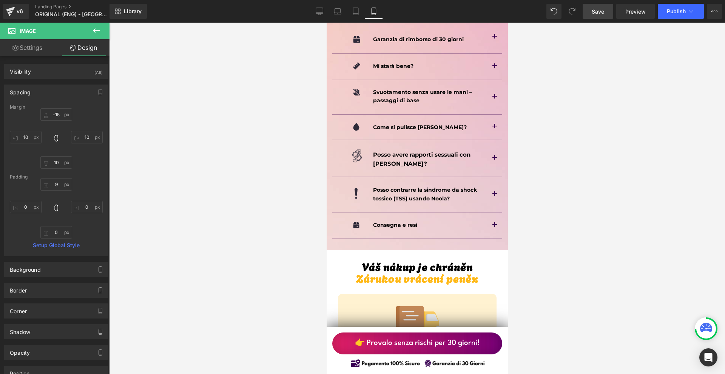
click at [608, 8] on link "Save" at bounding box center [597, 11] width 31 height 15
click at [590, 10] on link "Save" at bounding box center [597, 11] width 31 height 15
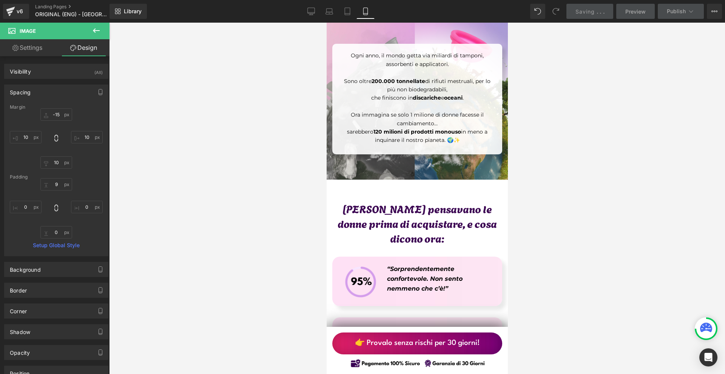
scroll to position [0, 0]
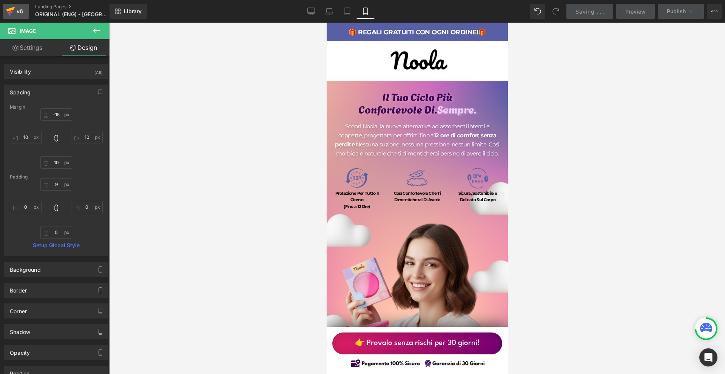
click at [14, 8] on icon at bounding box center [10, 9] width 9 height 5
